Goal: Information Seeking & Learning: Learn about a topic

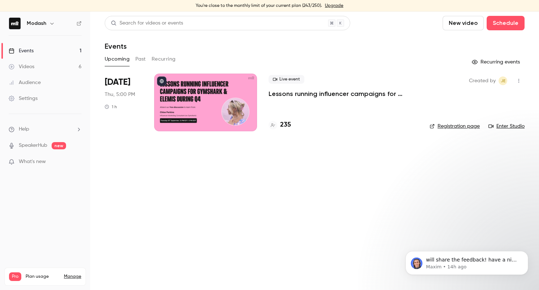
scroll to position [415, 0]
click at [31, 52] on div "Events" at bounding box center [21, 50] width 25 height 7
click at [276, 127] on div at bounding box center [273, 125] width 9 height 9
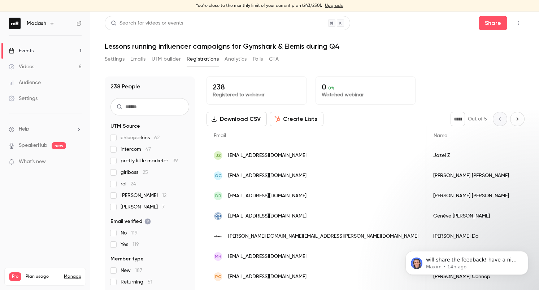
click at [53, 55] on link "Events 1" at bounding box center [45, 51] width 90 height 16
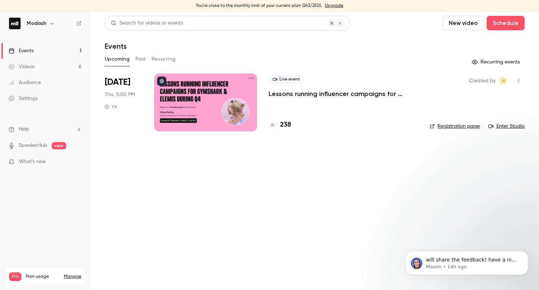
click at [320, 94] on p "Lessons running influencer campaigns for Gymshark & Elemis during Q4" at bounding box center [343, 94] width 149 height 9
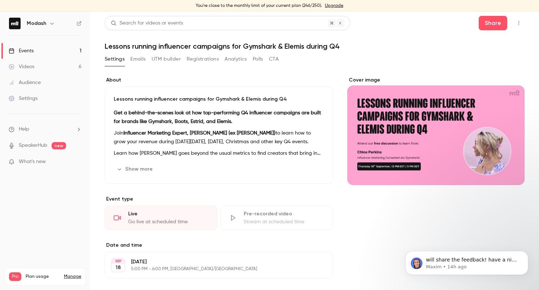
click at [197, 61] on button "Registrations" at bounding box center [203, 59] width 32 height 12
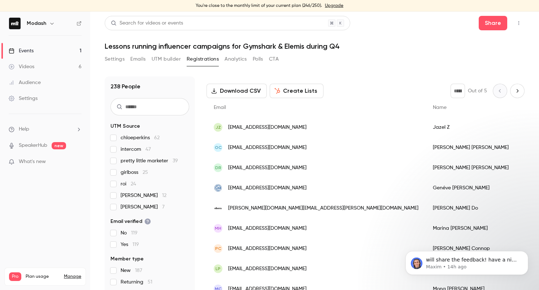
scroll to position [34, 0]
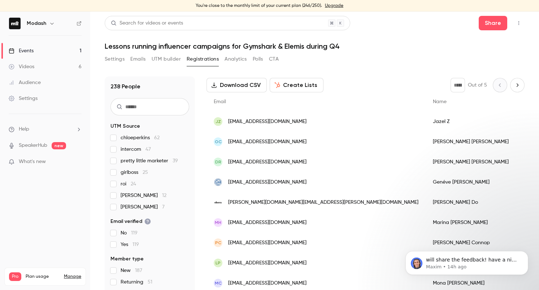
click at [139, 64] on button "Emails" at bounding box center [137, 59] width 15 height 12
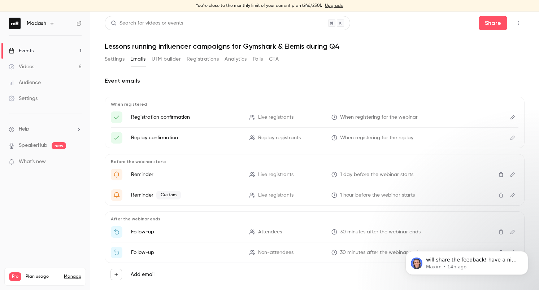
scroll to position [15, 0]
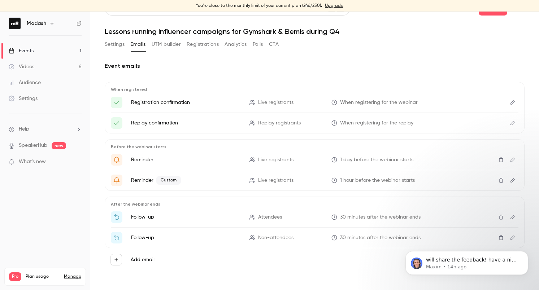
click at [512, 158] on icon "Edit" at bounding box center [513, 159] width 6 height 5
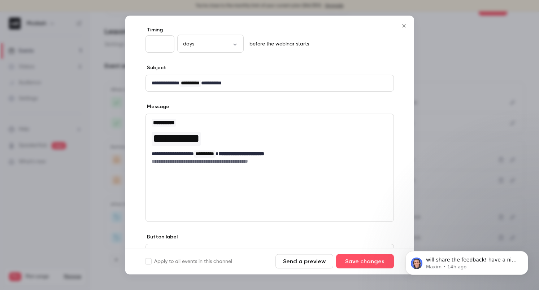
scroll to position [0, 0]
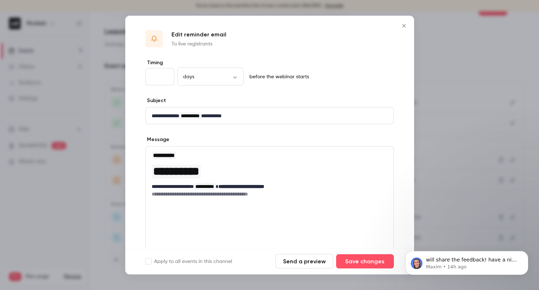
click at [404, 25] on icon "Close" at bounding box center [403, 25] width 3 height 3
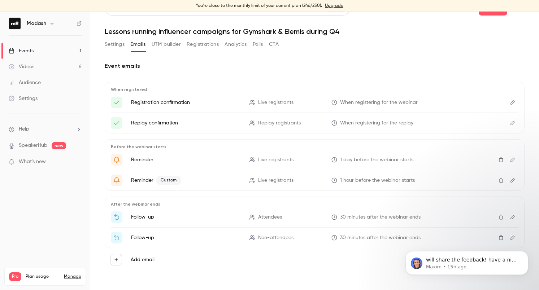
click at [48, 53] on link "Events 1" at bounding box center [45, 51] width 90 height 16
